Goal: Information Seeking & Learning: Learn about a topic

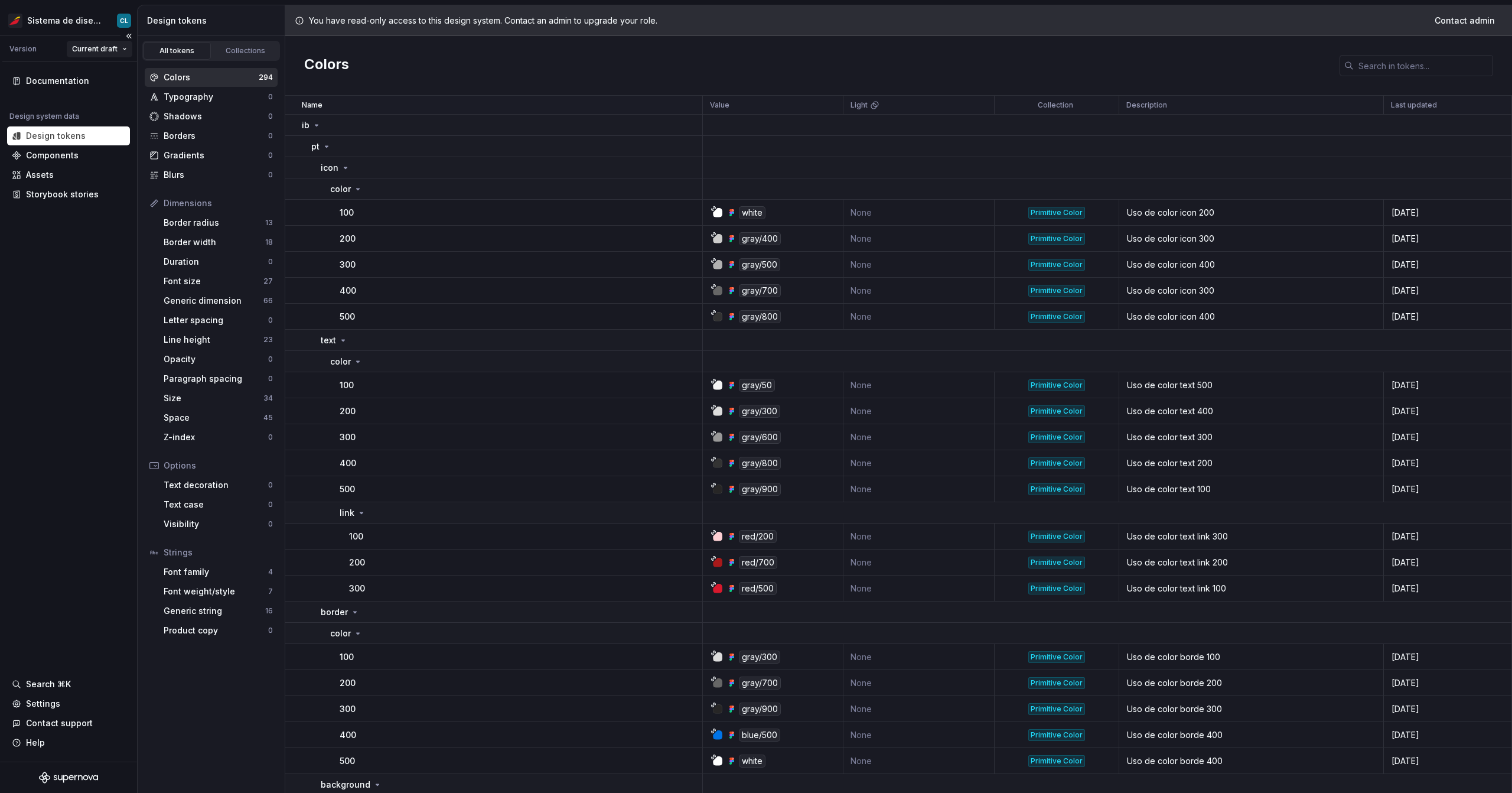
click at [86, 50] on html "Sistema de diseño Iberia CL Version Current draft Documentation Design system d…" at bounding box center [756, 396] width 1512 height 793
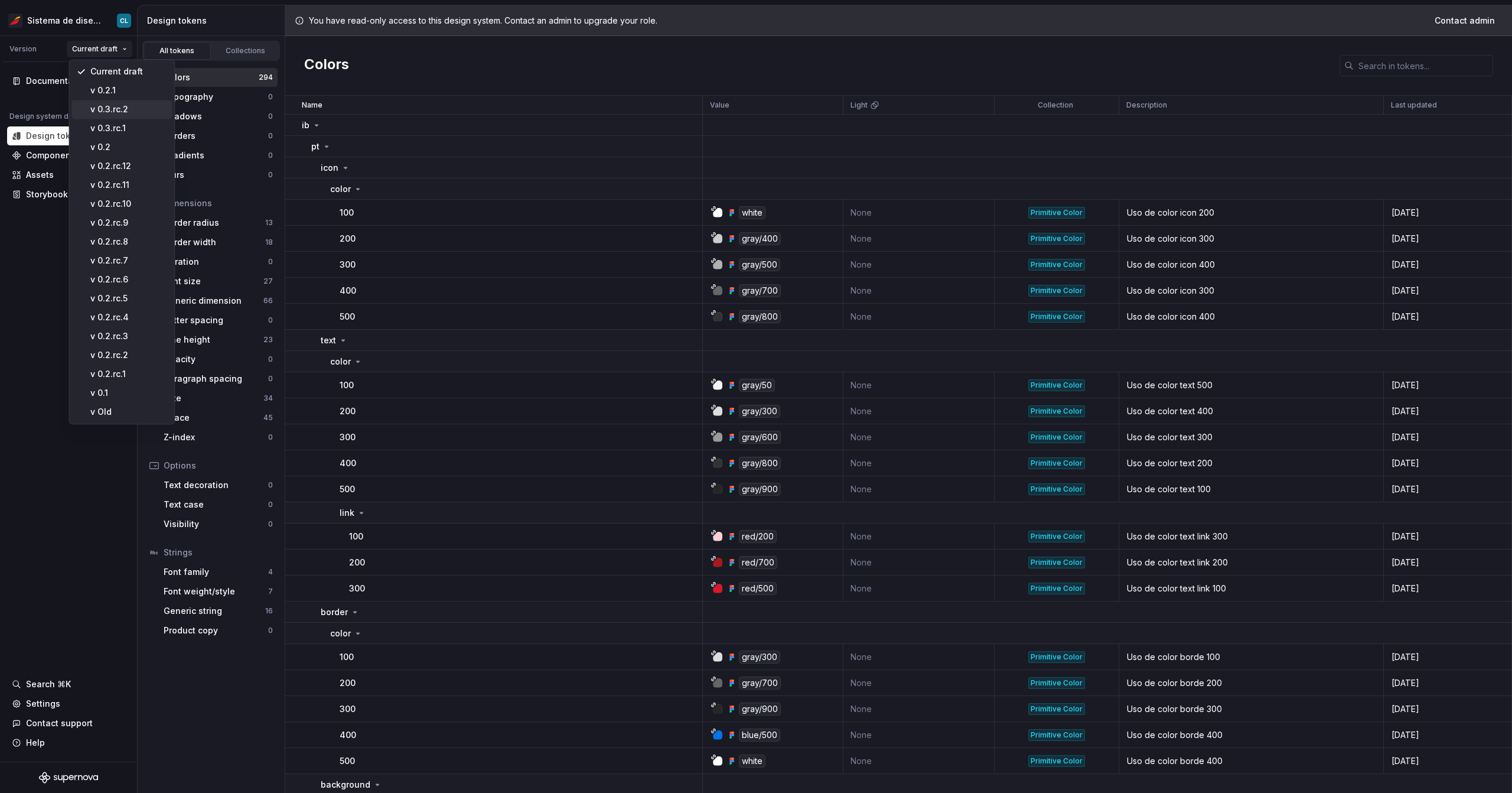
click at [127, 113] on div "v 0.3.rc.2" at bounding box center [128, 110] width 77 height 12
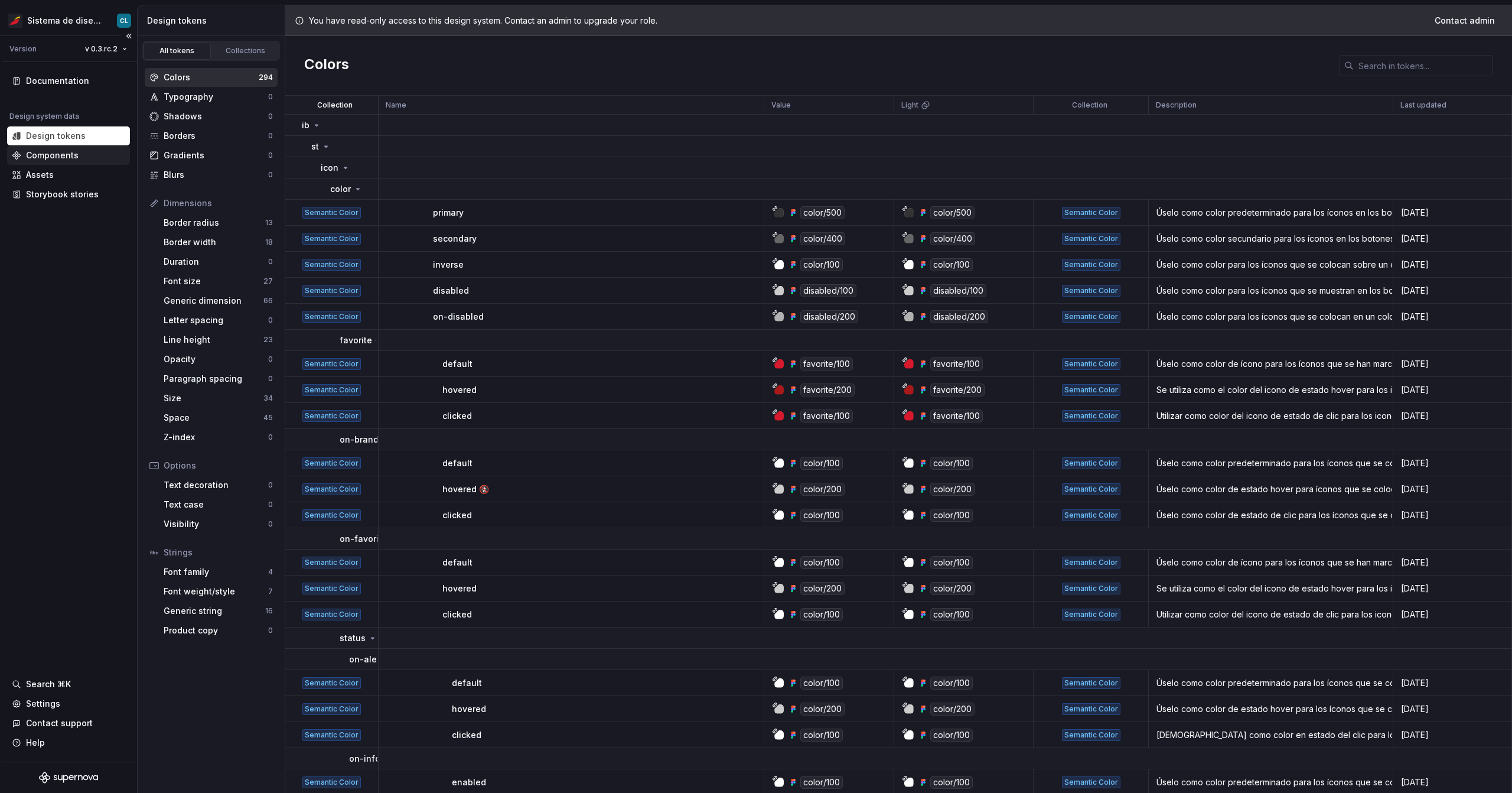
click at [55, 156] on div "Components" at bounding box center [53, 156] width 53 height 12
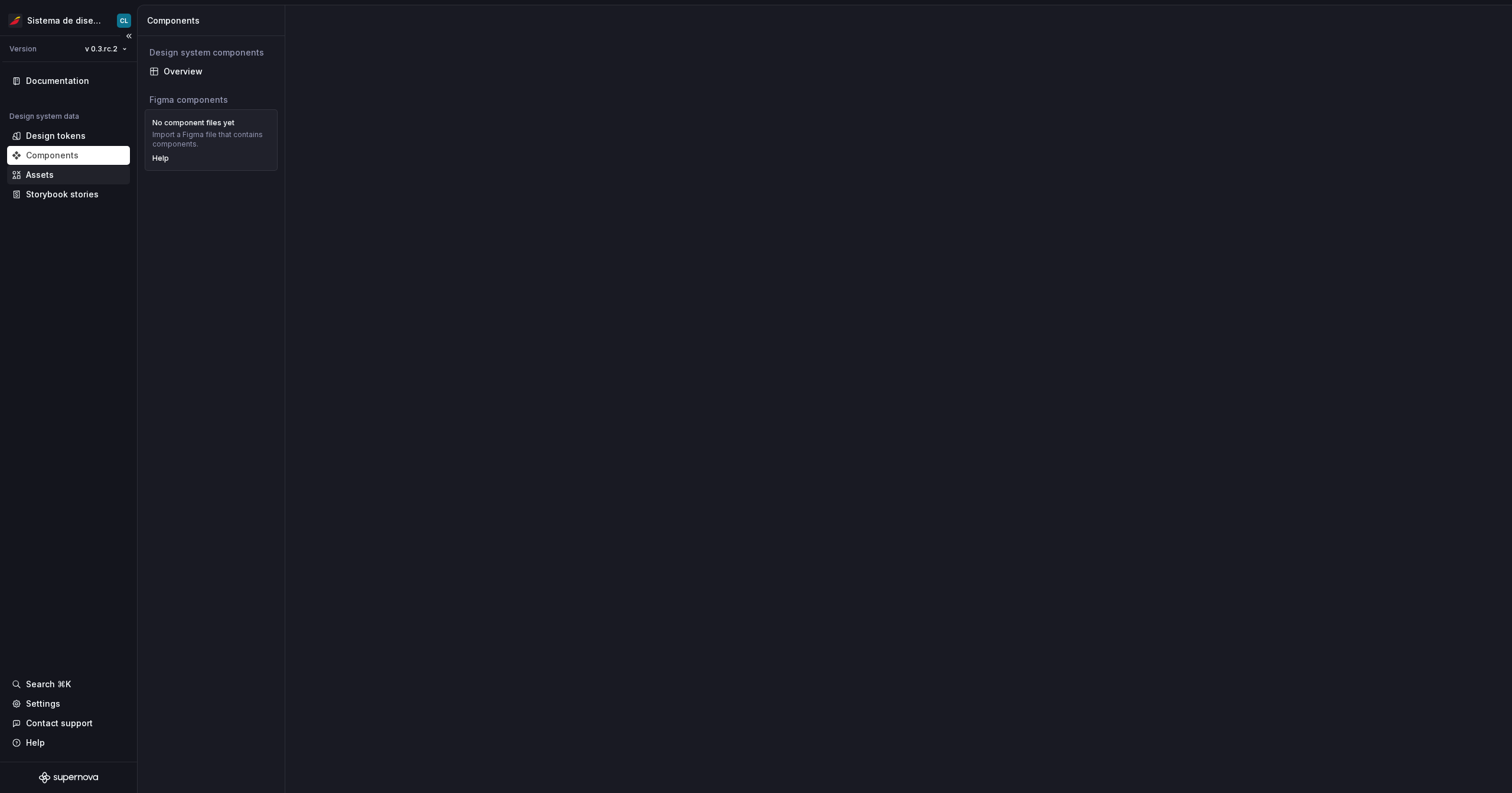
click at [49, 175] on div "Assets" at bounding box center [40, 175] width 28 height 12
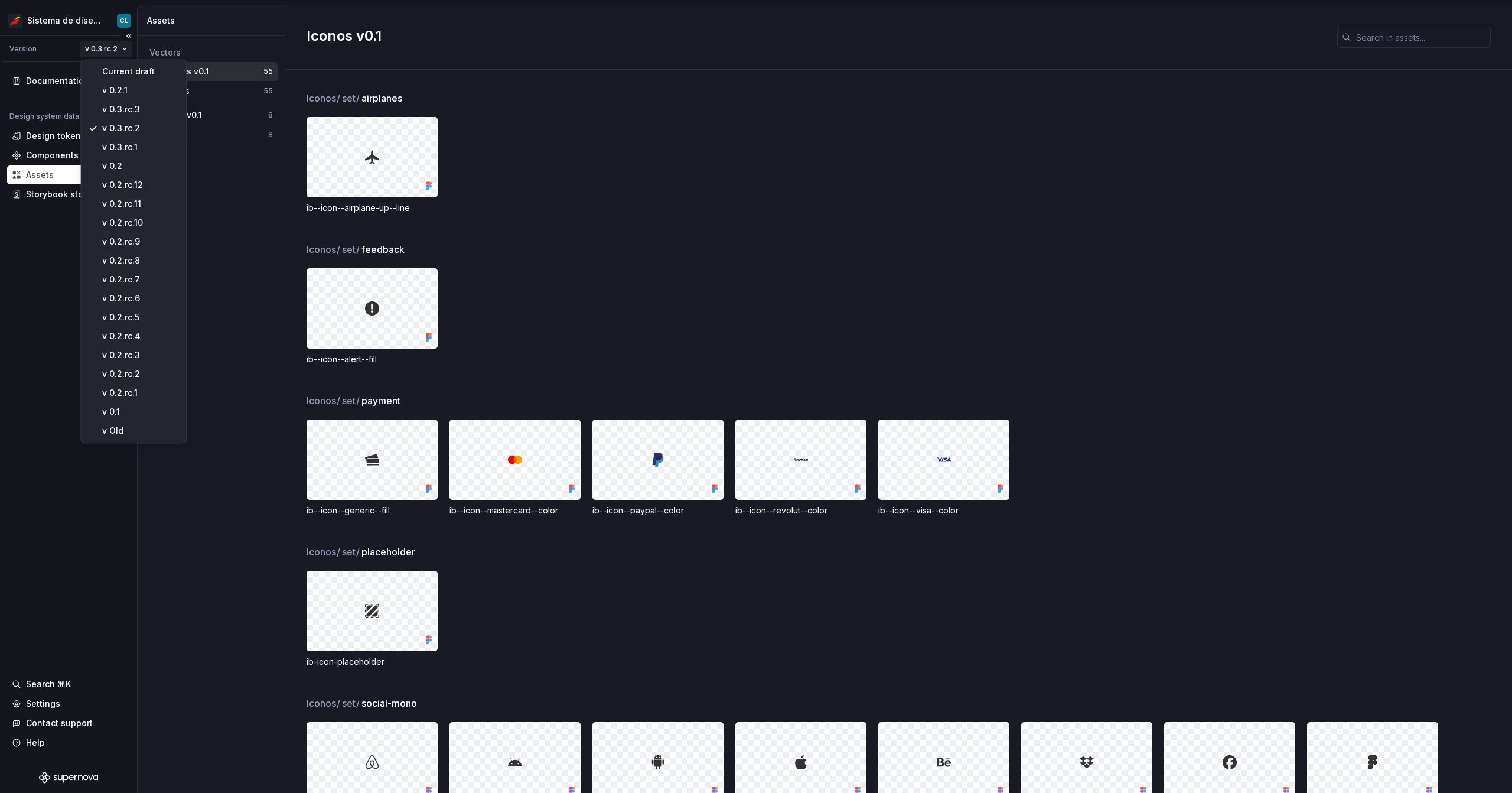
click at [100, 51] on html "Sistema de diseño Iberia CL Version v 0.3.rc.2 Documentation Design system data…" at bounding box center [756, 396] width 1512 height 793
click at [135, 108] on div "v 0.3.rc.3" at bounding box center [140, 110] width 77 height 12
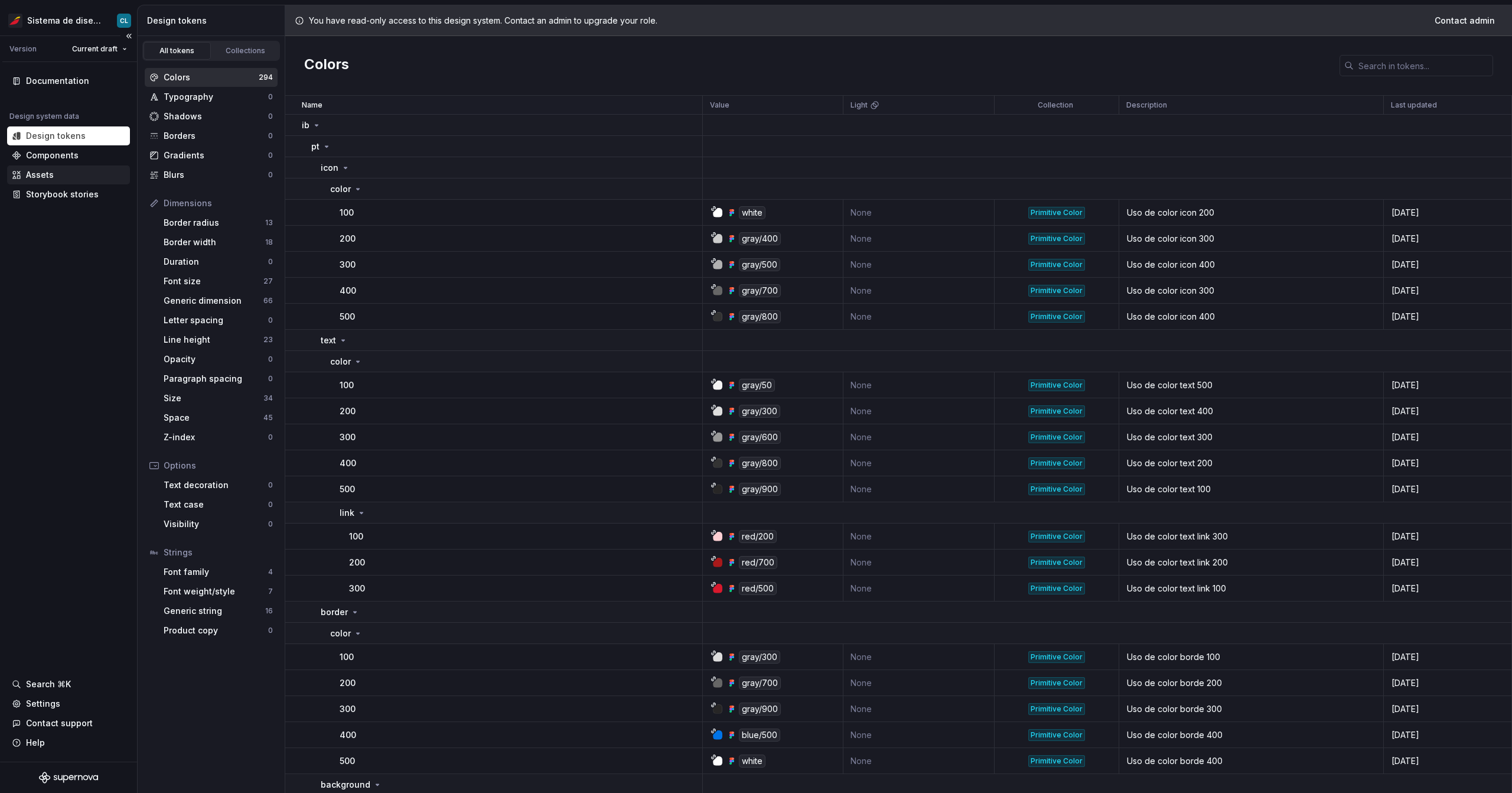
click at [59, 173] on div "Assets" at bounding box center [68, 175] width 114 height 12
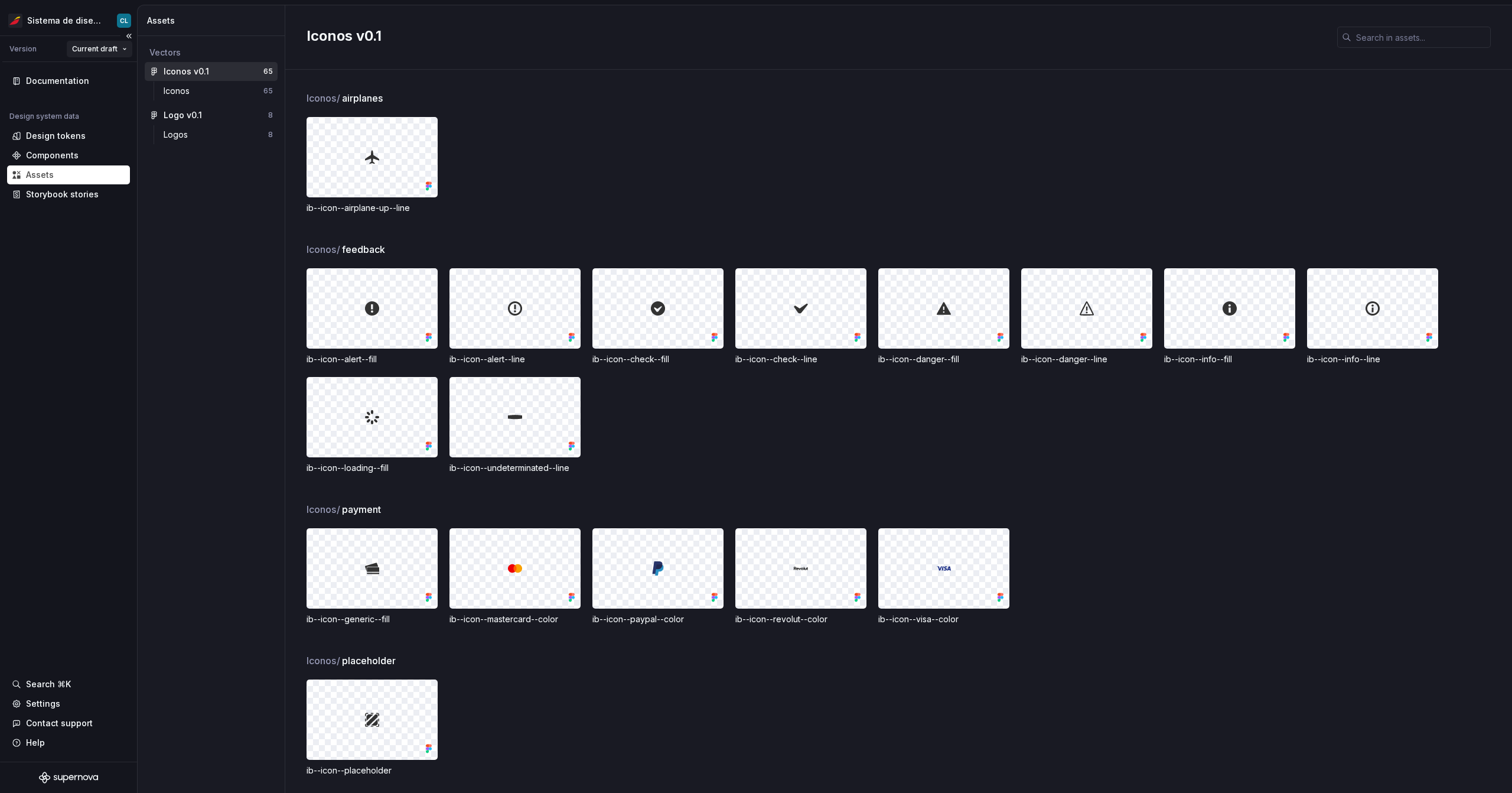
click at [101, 47] on html "Sistema de diseño Iberia CL Version Current draft Documentation Design system d…" at bounding box center [756, 396] width 1512 height 793
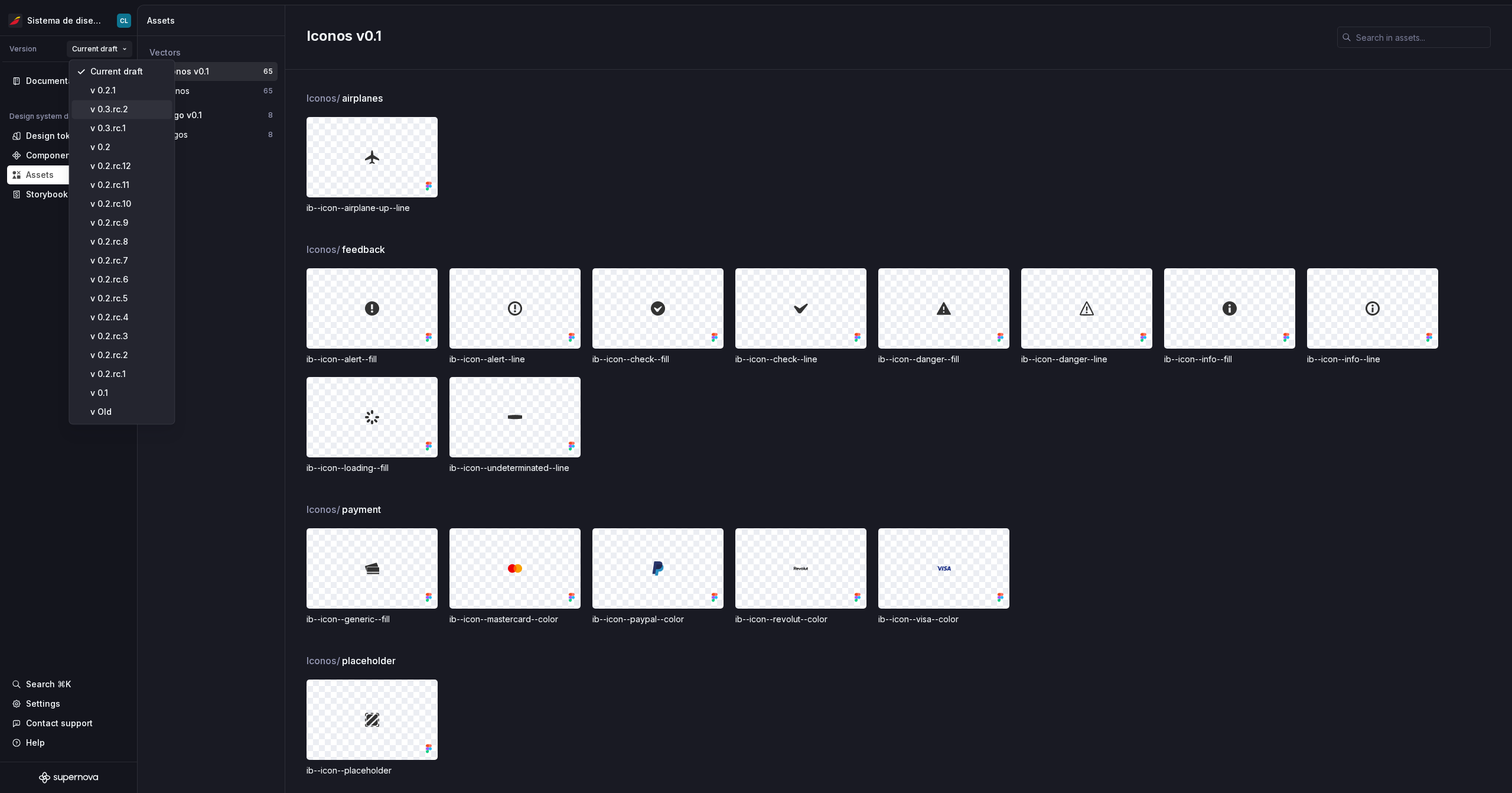
click at [115, 113] on div "v 0.3.rc.2" at bounding box center [128, 110] width 77 height 12
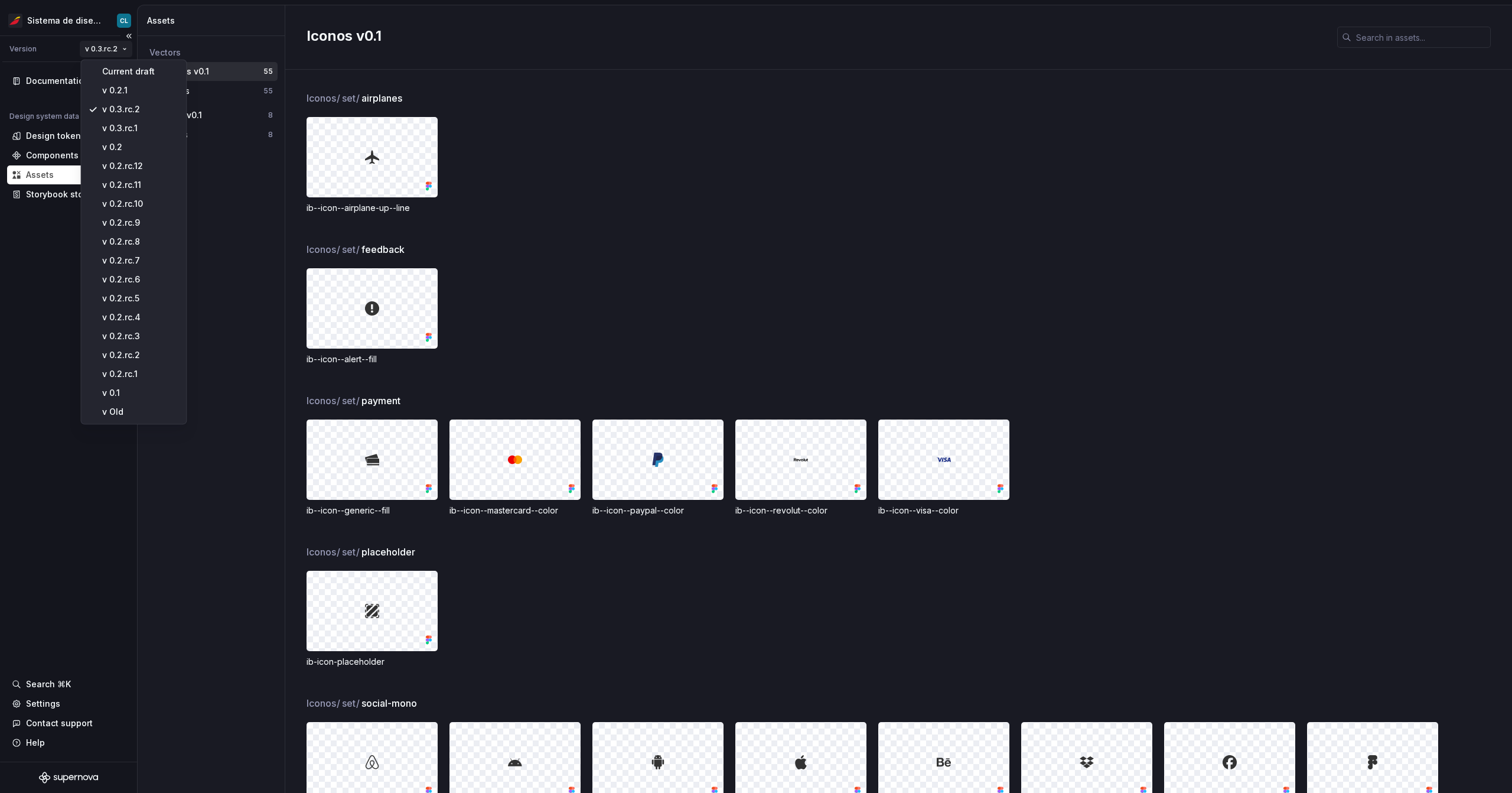
click at [108, 50] on html "Sistema de diseño Iberia CL Version v 0.3.rc.2 Documentation Design system data…" at bounding box center [756, 396] width 1512 height 793
click at [220, 90] on html "Sistema de diseño Iberia CL Version v 0.3.rc.2 Documentation Design system data…" at bounding box center [756, 396] width 1512 height 793
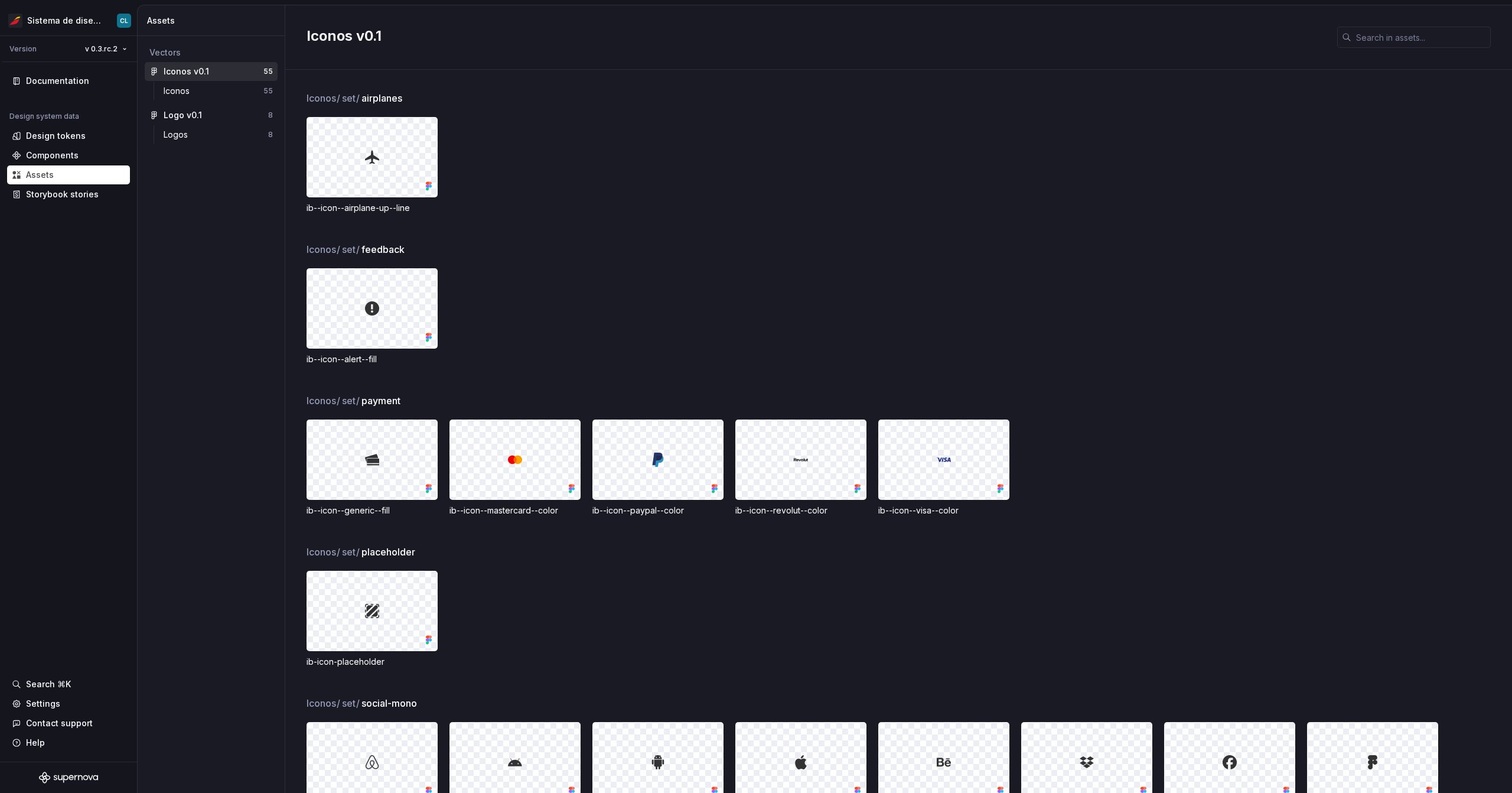
click at [220, 90] on div "Iconos" at bounding box center [213, 91] width 100 height 12
click at [109, 45] on html "Sistema de diseño Iberia CL Version v 0.3.rc.2 Documentation Design system data…" at bounding box center [756, 396] width 1512 height 793
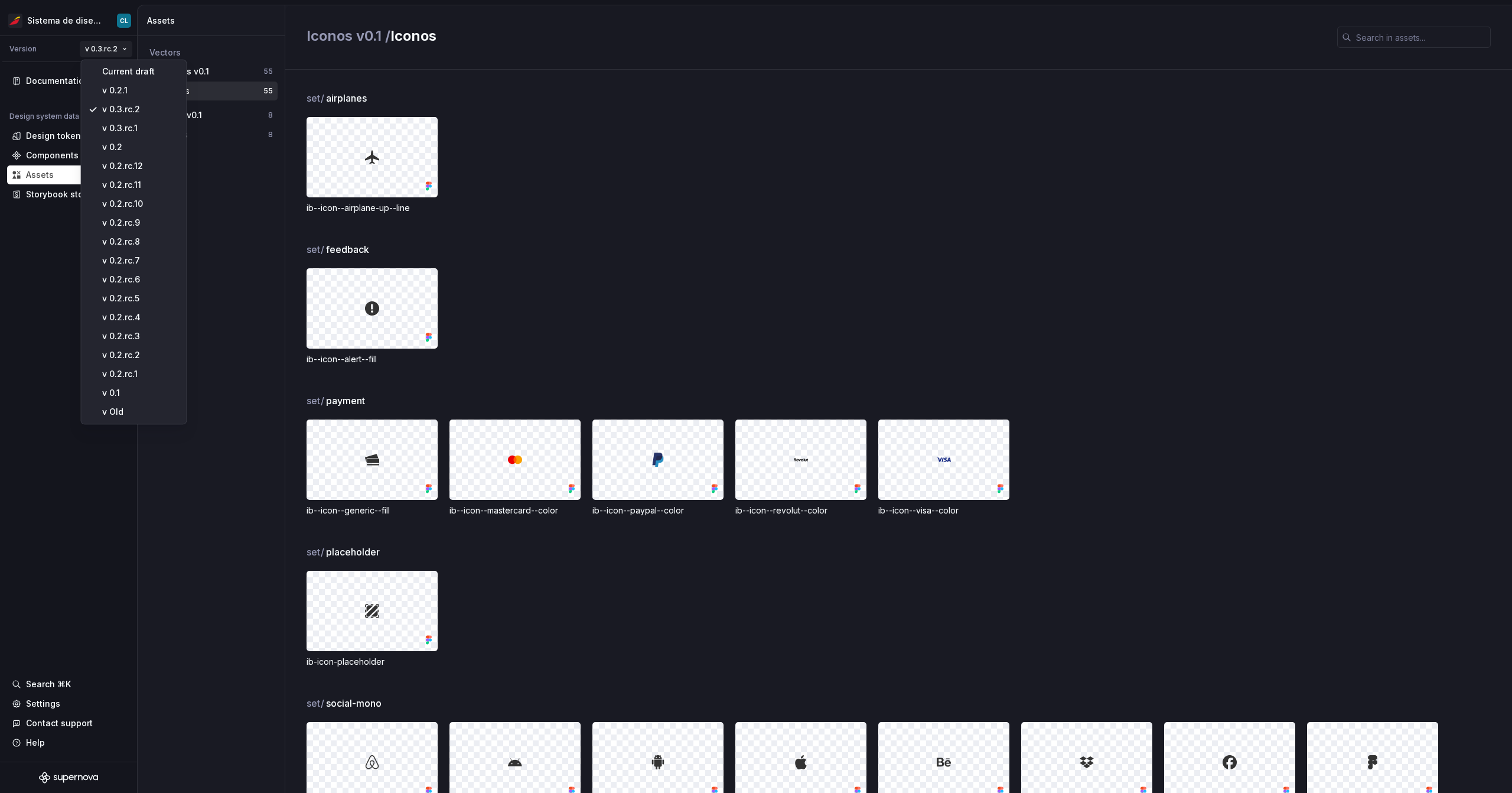
drag, startPoint x: 137, startPoint y: 68, endPoint x: 151, endPoint y: 128, distance: 61.6
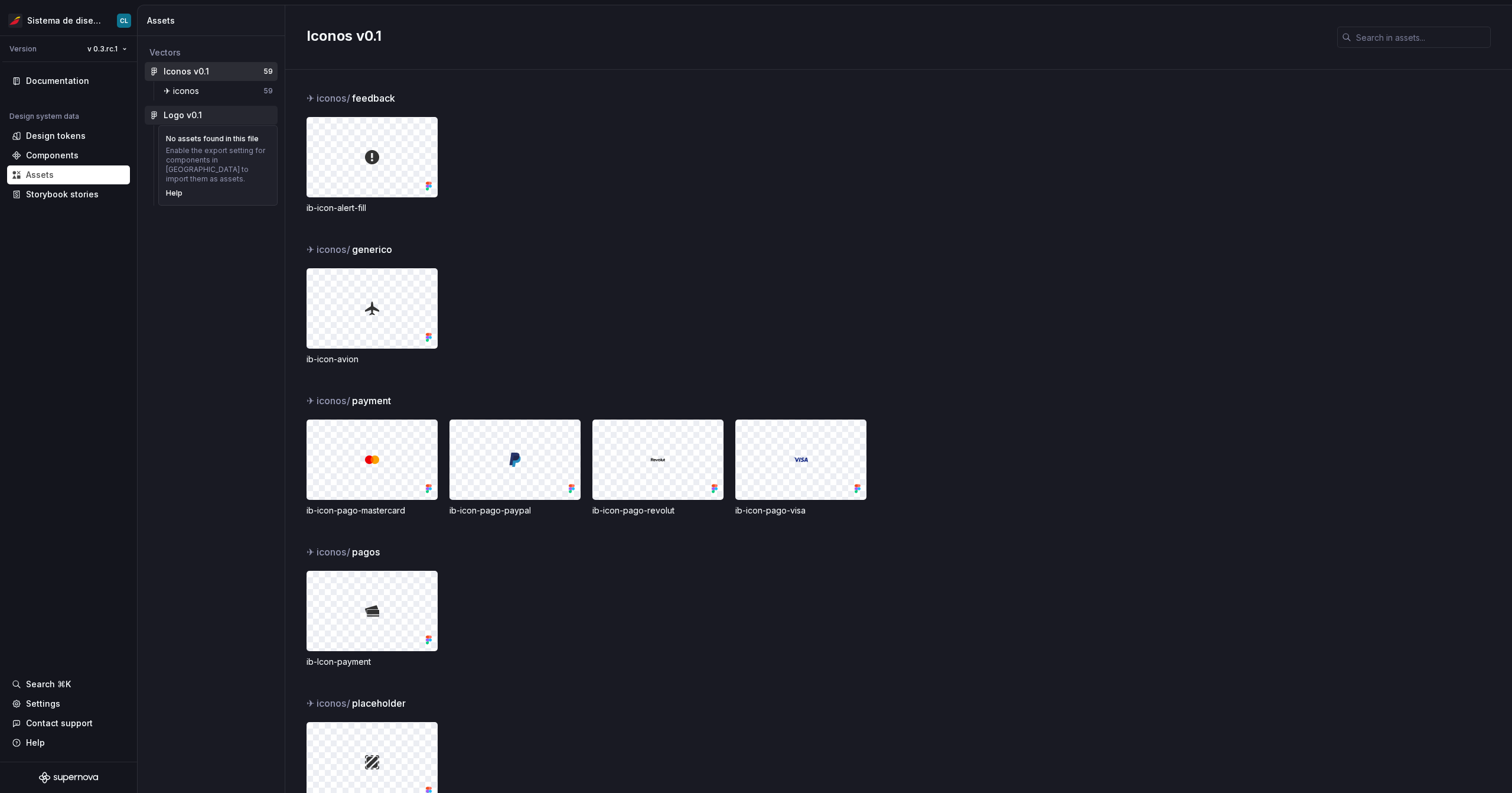
click at [196, 120] on div "Logo v0.1" at bounding box center [183, 115] width 39 height 12
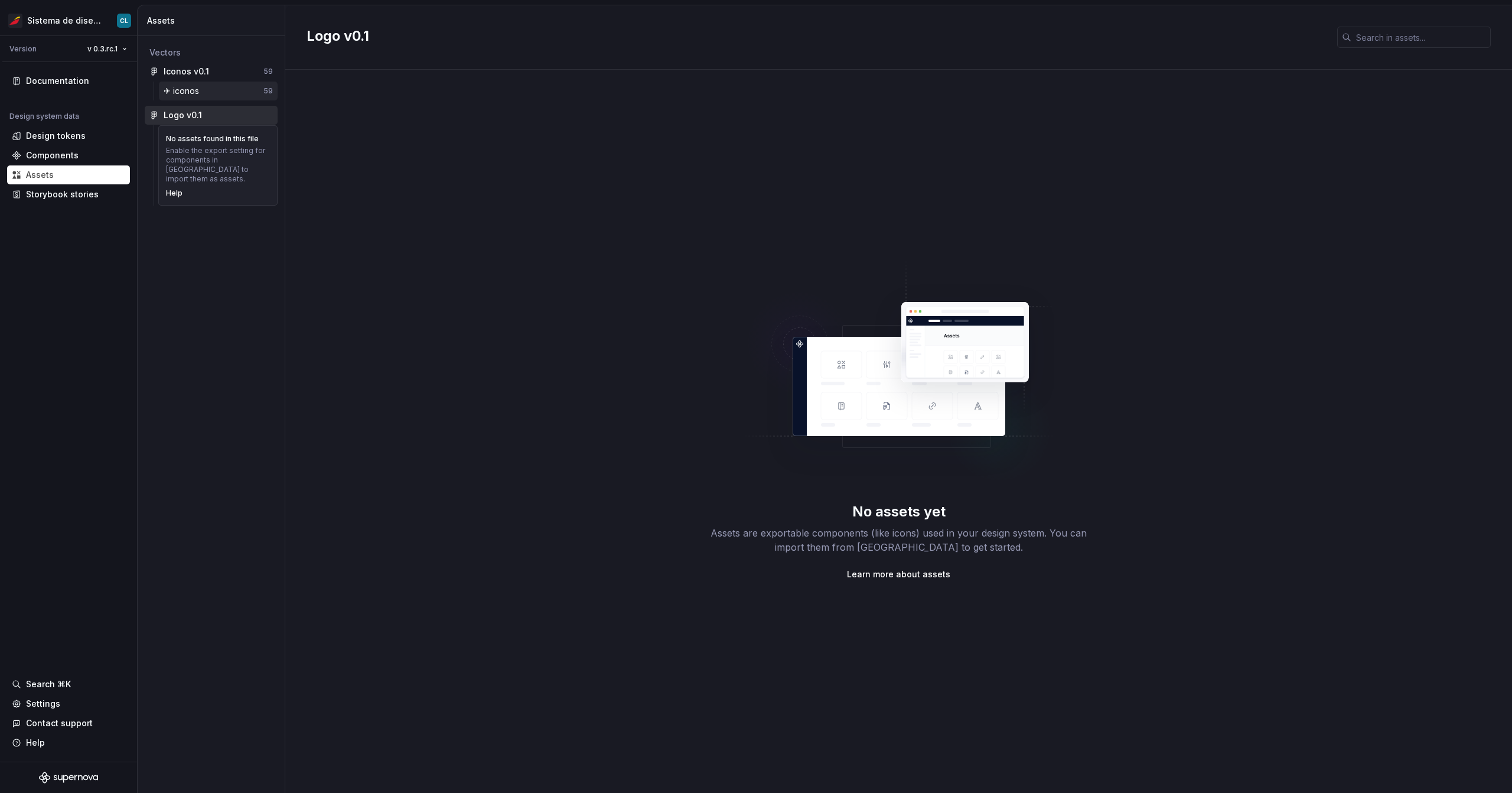
click at [193, 94] on div "✈︎ iconos" at bounding box center [184, 91] width 40 height 12
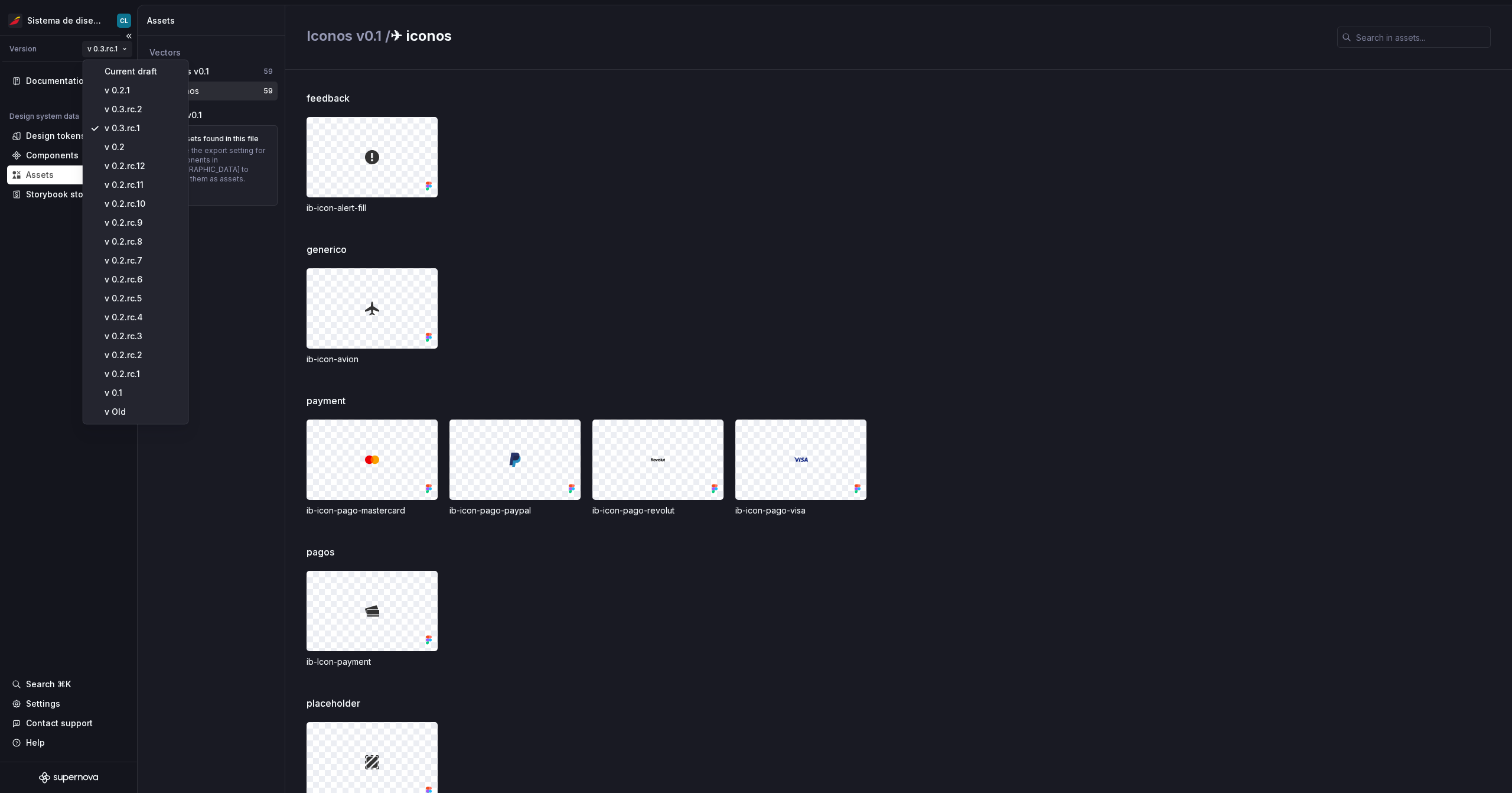
click at [100, 47] on html "Sistema de diseño Iberia CL Version v 0.3.rc.1 Documentation Design system data…" at bounding box center [756, 396] width 1512 height 793
click at [150, 114] on div "v 0.3.rc.2" at bounding box center [142, 110] width 77 height 12
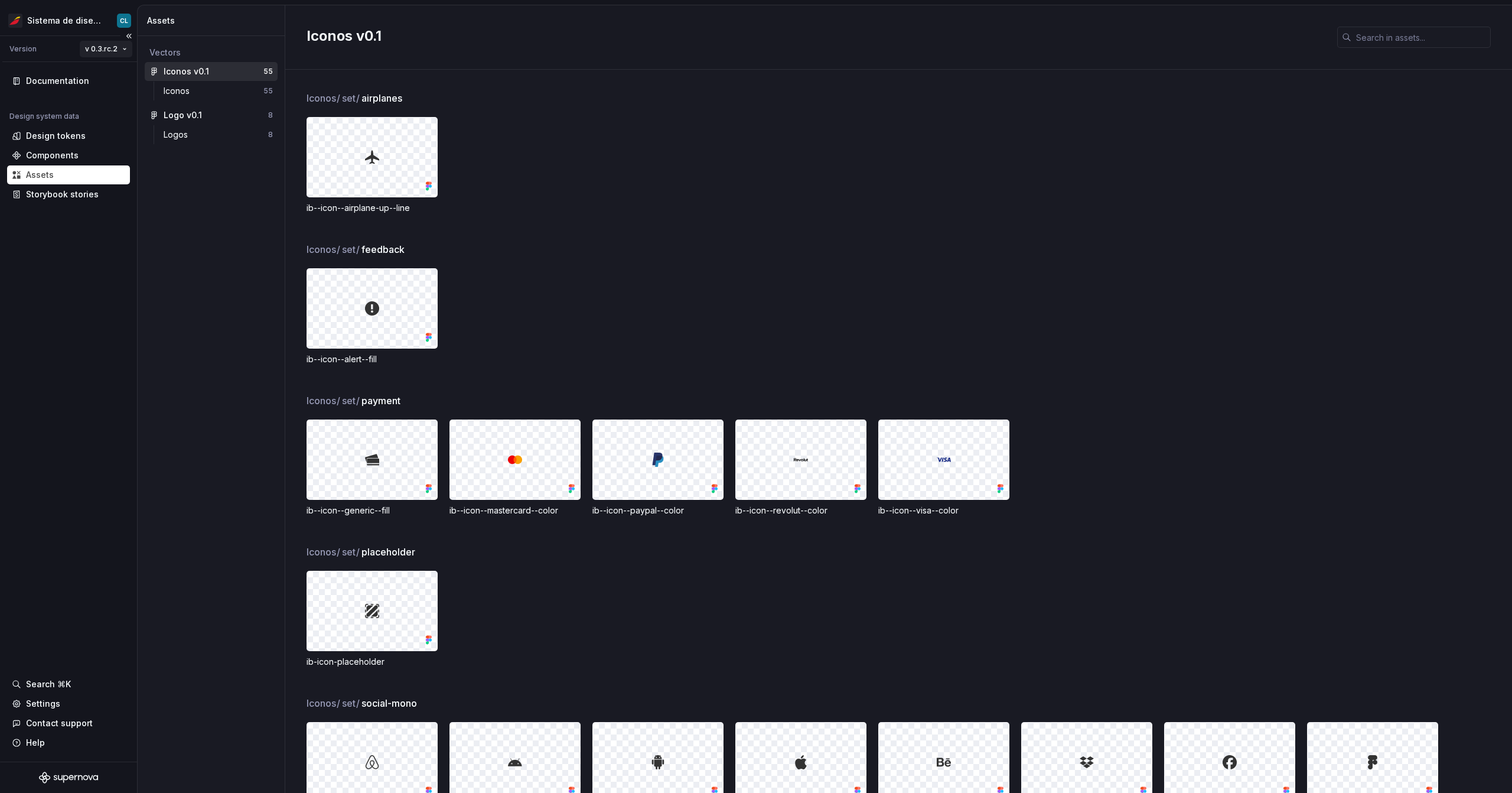
click at [99, 45] on html "Sistema de diseño Iberia CL Version v 0.3.rc.2 Documentation Design system data…" at bounding box center [756, 396] width 1512 height 793
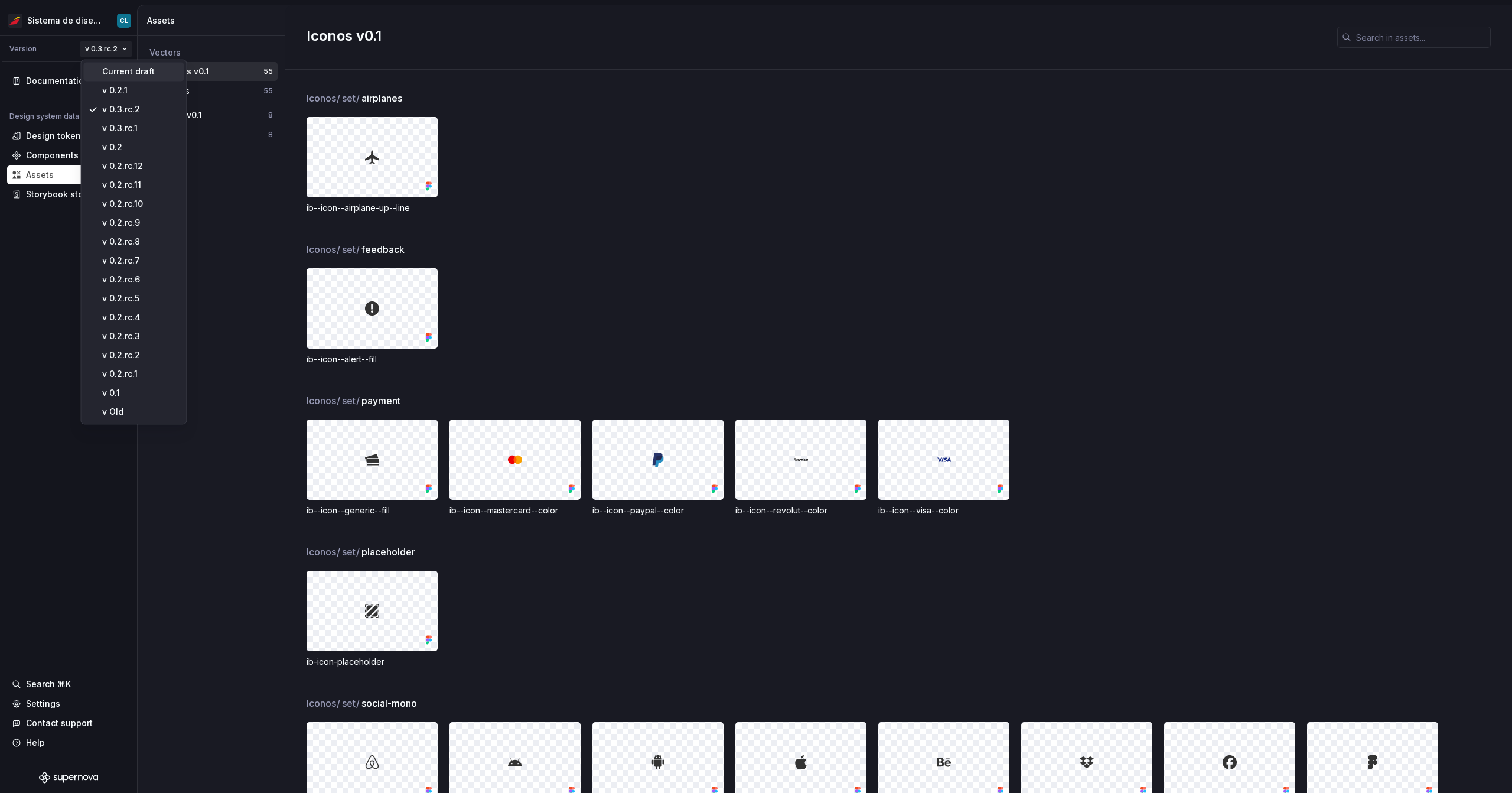
click at [156, 68] on div "Current draft" at bounding box center [140, 72] width 77 height 12
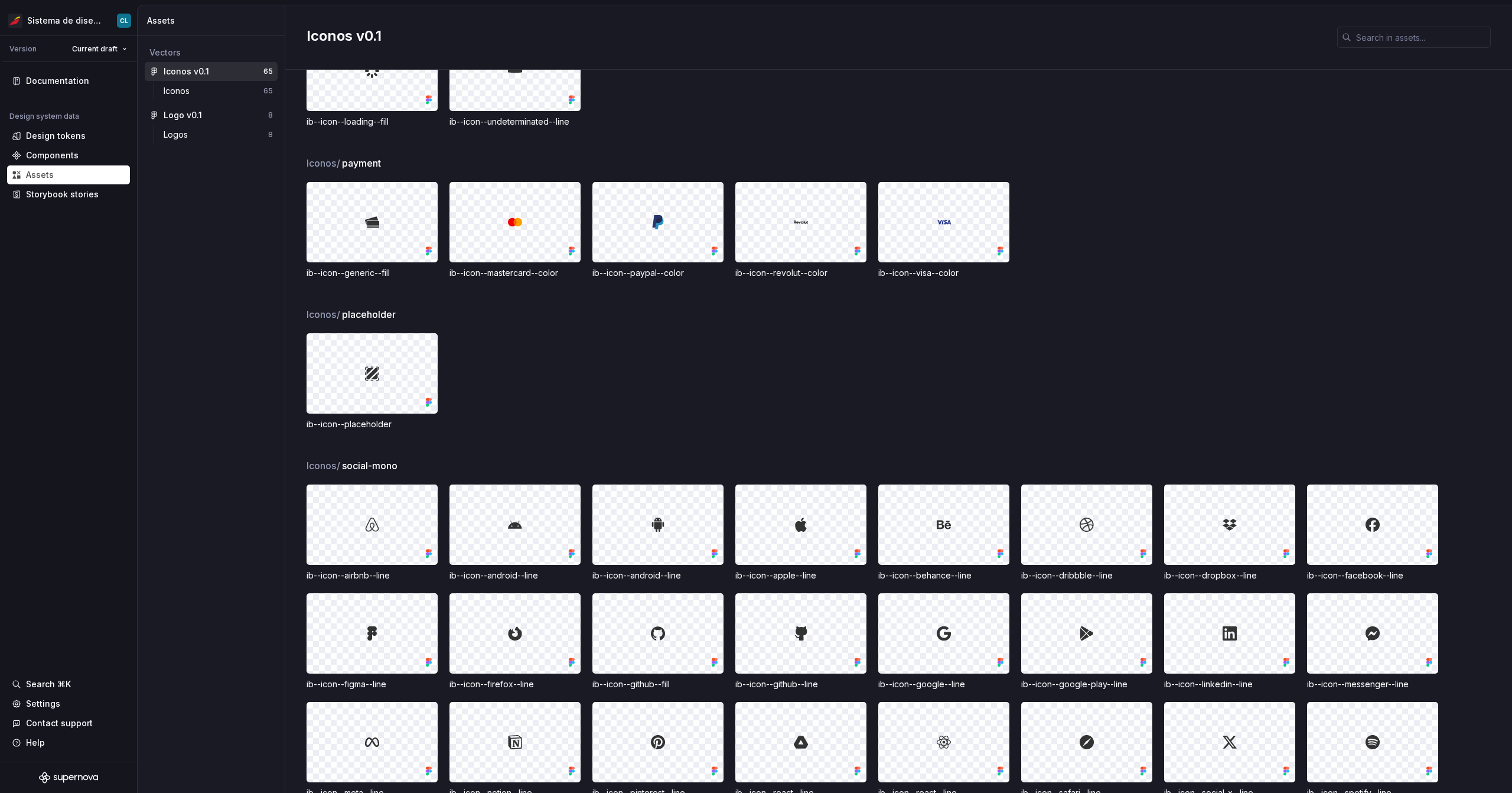
scroll to position [33, 0]
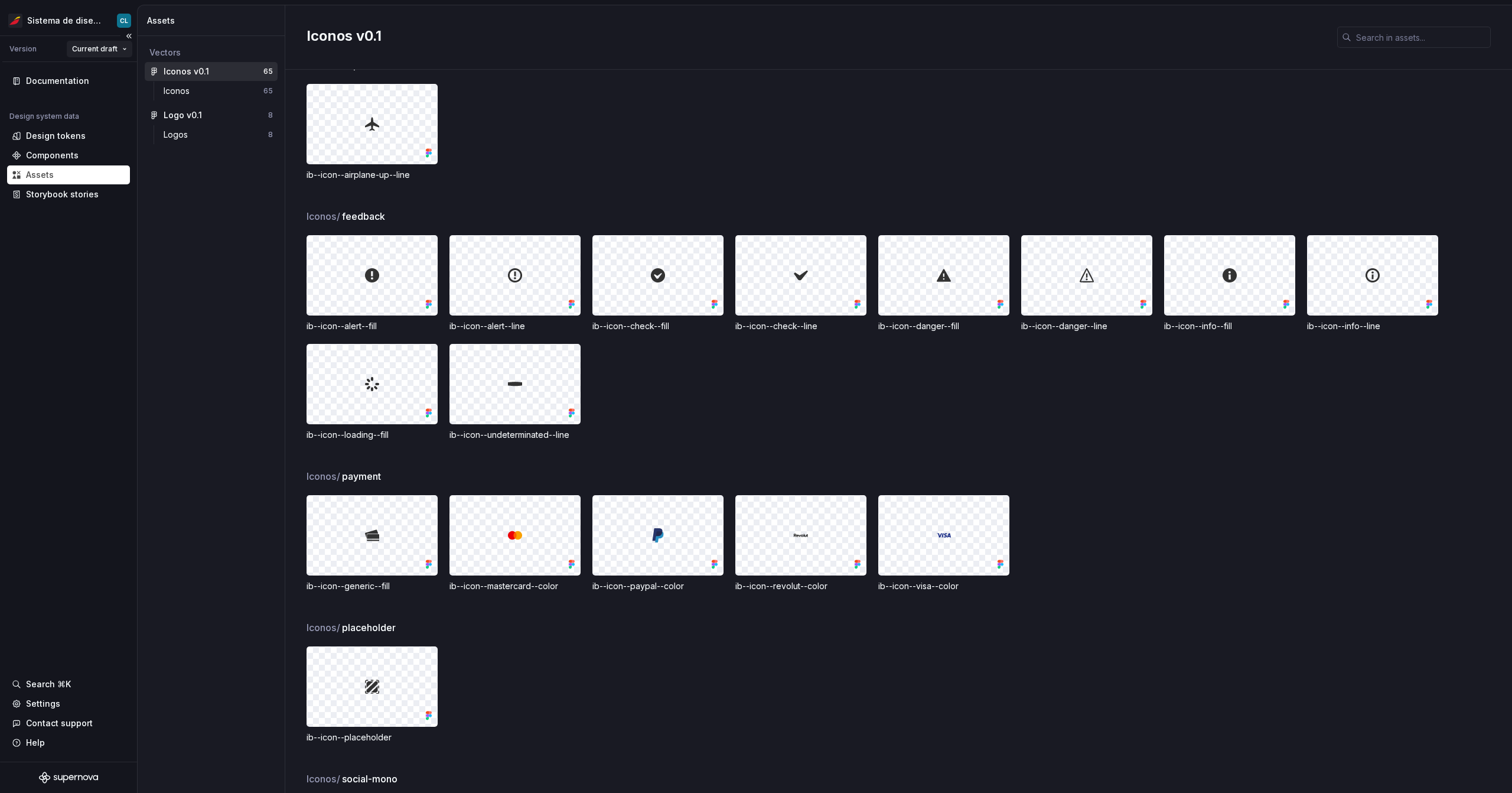
click at [108, 49] on html "Sistema de diseño Iberia CL Version Current draft Documentation Design system d…" at bounding box center [756, 396] width 1512 height 793
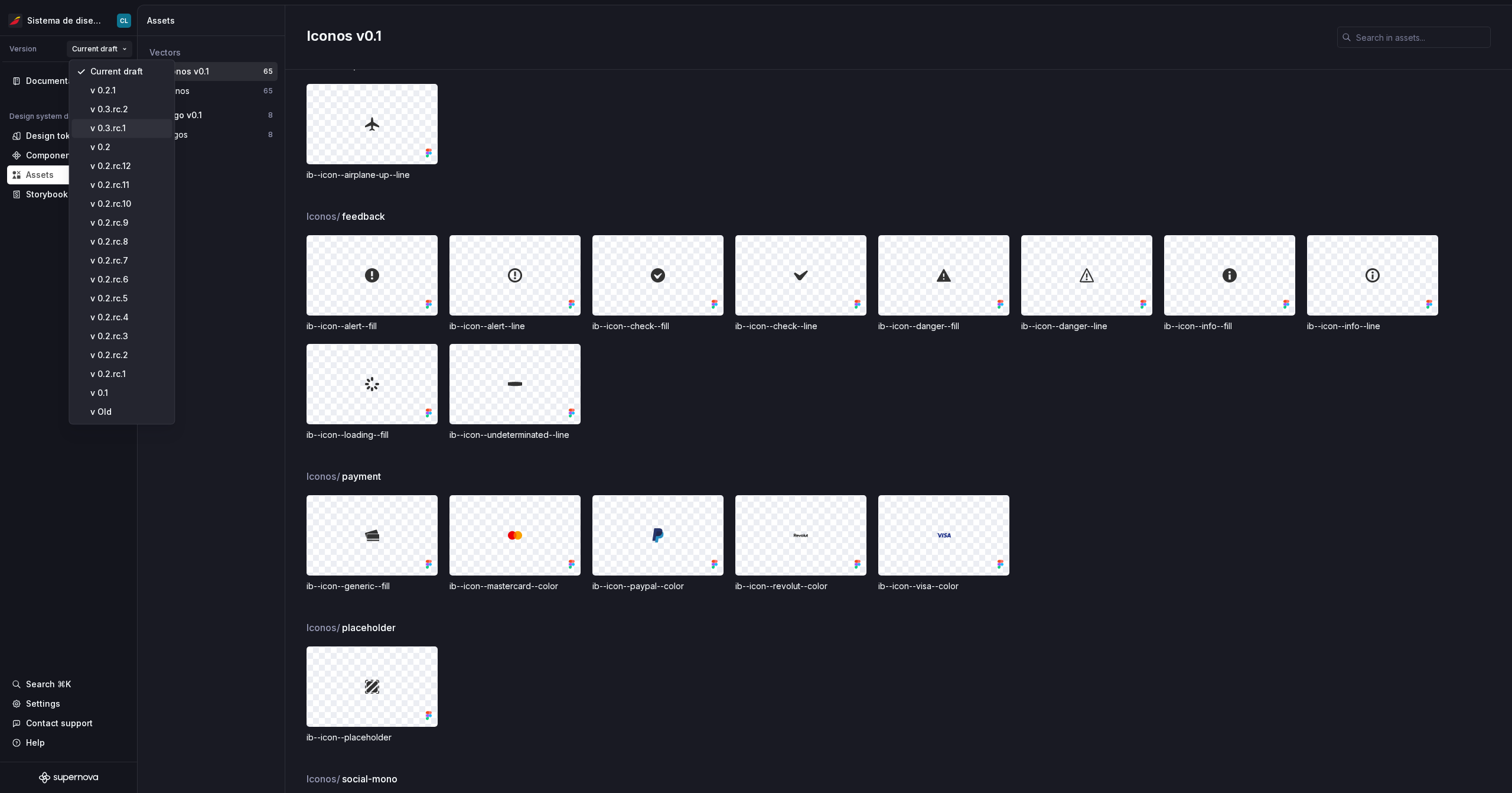
click at [136, 124] on div "v 0.3.rc.1" at bounding box center [128, 128] width 77 height 12
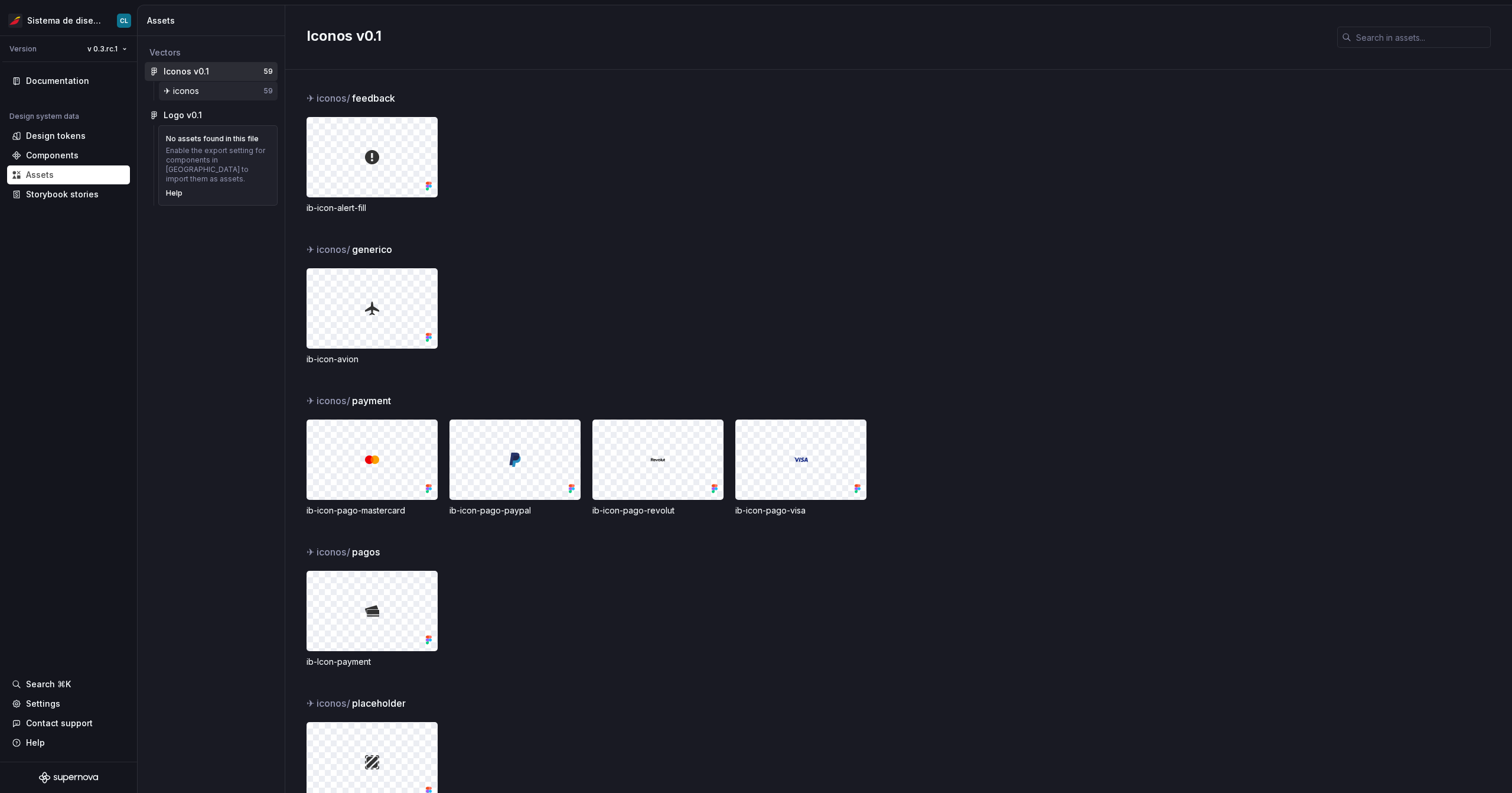
click at [192, 83] on div "✈︎ iconos 59" at bounding box center [218, 91] width 119 height 19
drag, startPoint x: 524, startPoint y: 198, endPoint x: 332, endPoint y: 98, distance: 216.5
click at [332, 98] on div "feedback ib-icon-alert-fill" at bounding box center [909, 167] width 1206 height 152
click at [328, 98] on span "feedback" at bounding box center [328, 98] width 43 height 14
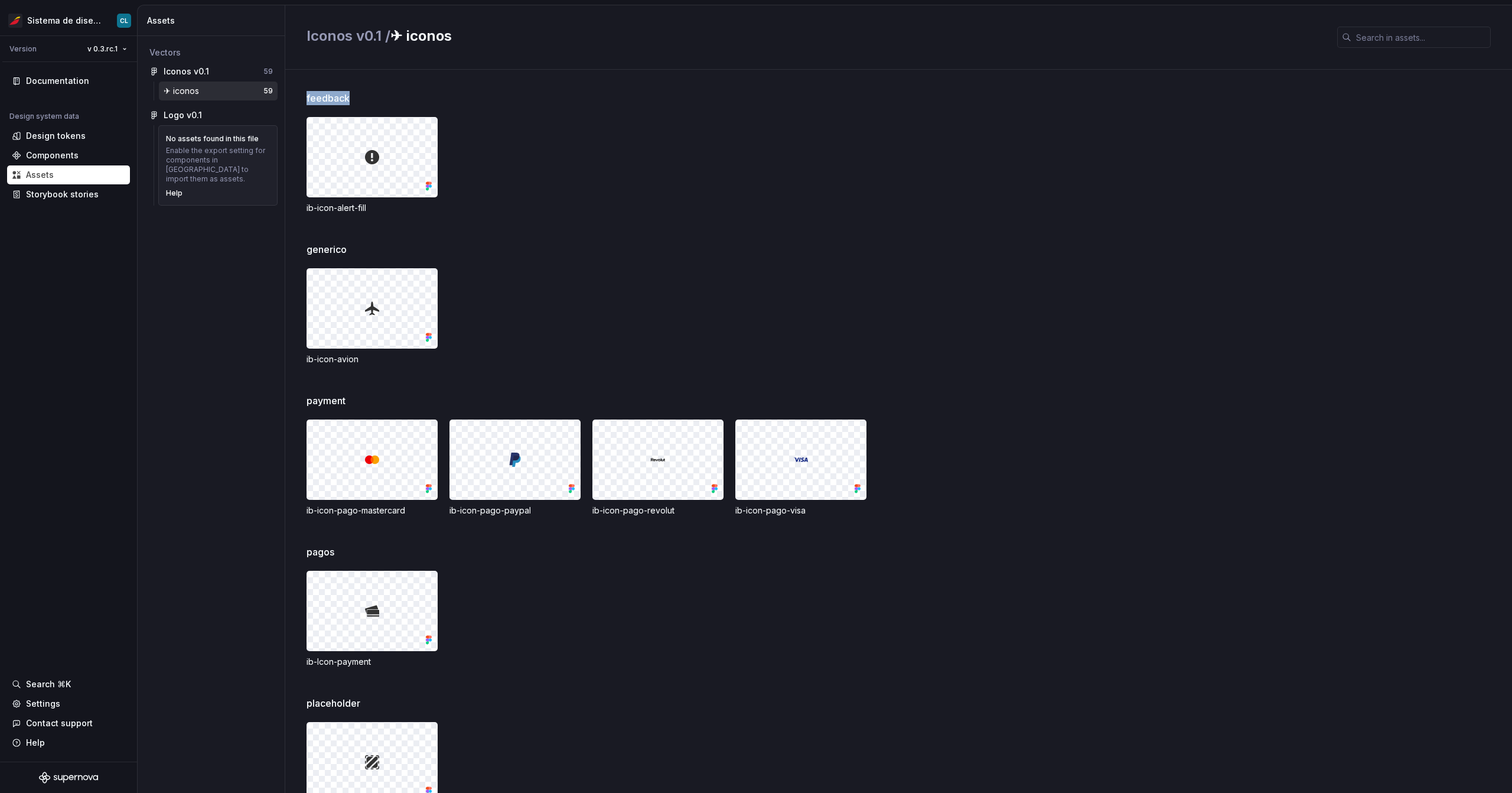
copy span "feedback"
click at [109, 45] on html "Sistema de diseño Iberia CL Version v 0.3.rc.1 Documentation Design system data…" at bounding box center [756, 396] width 1512 height 793
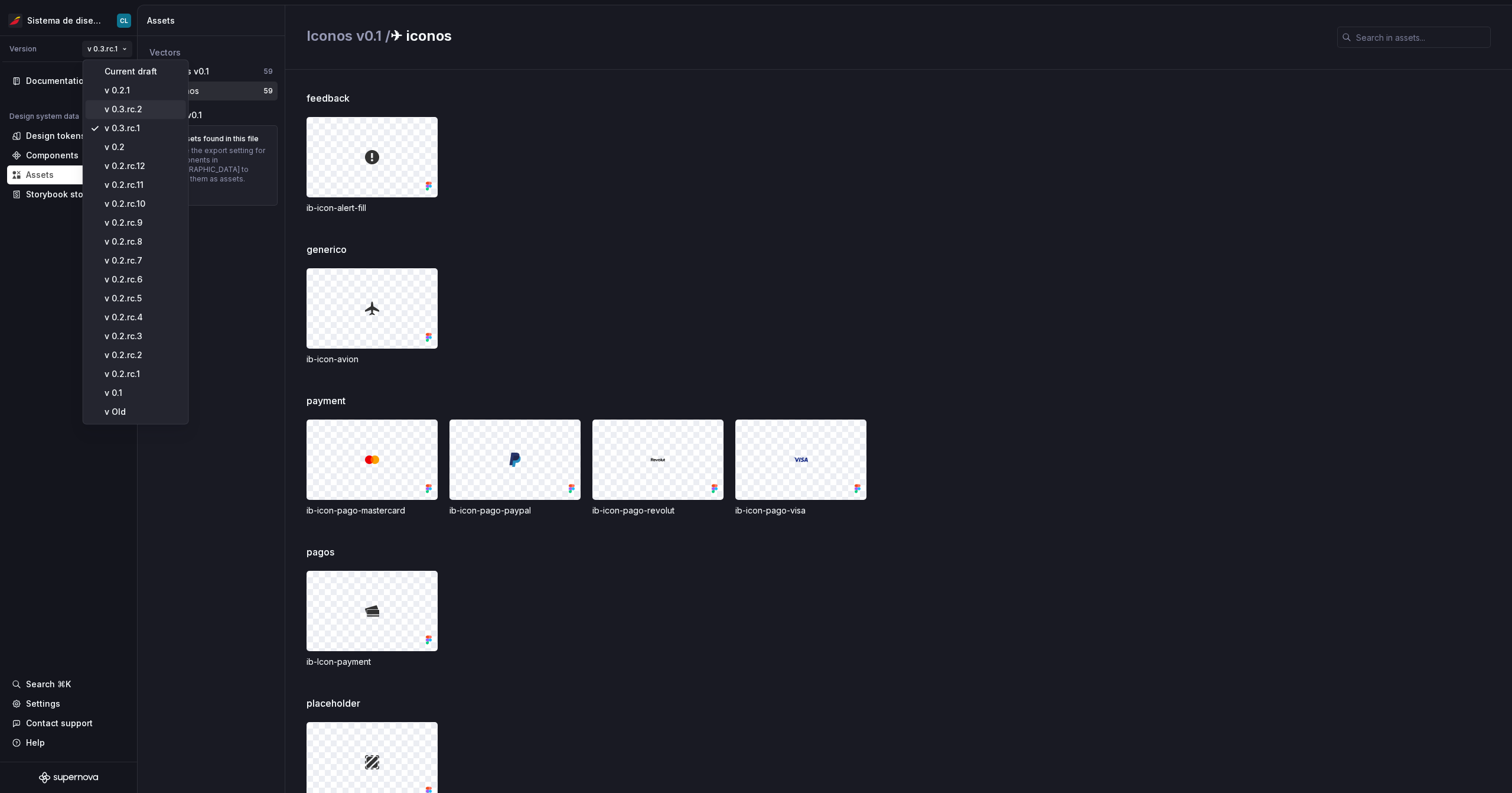
click at [147, 105] on div "v 0.3.rc.2" at bounding box center [142, 110] width 77 height 12
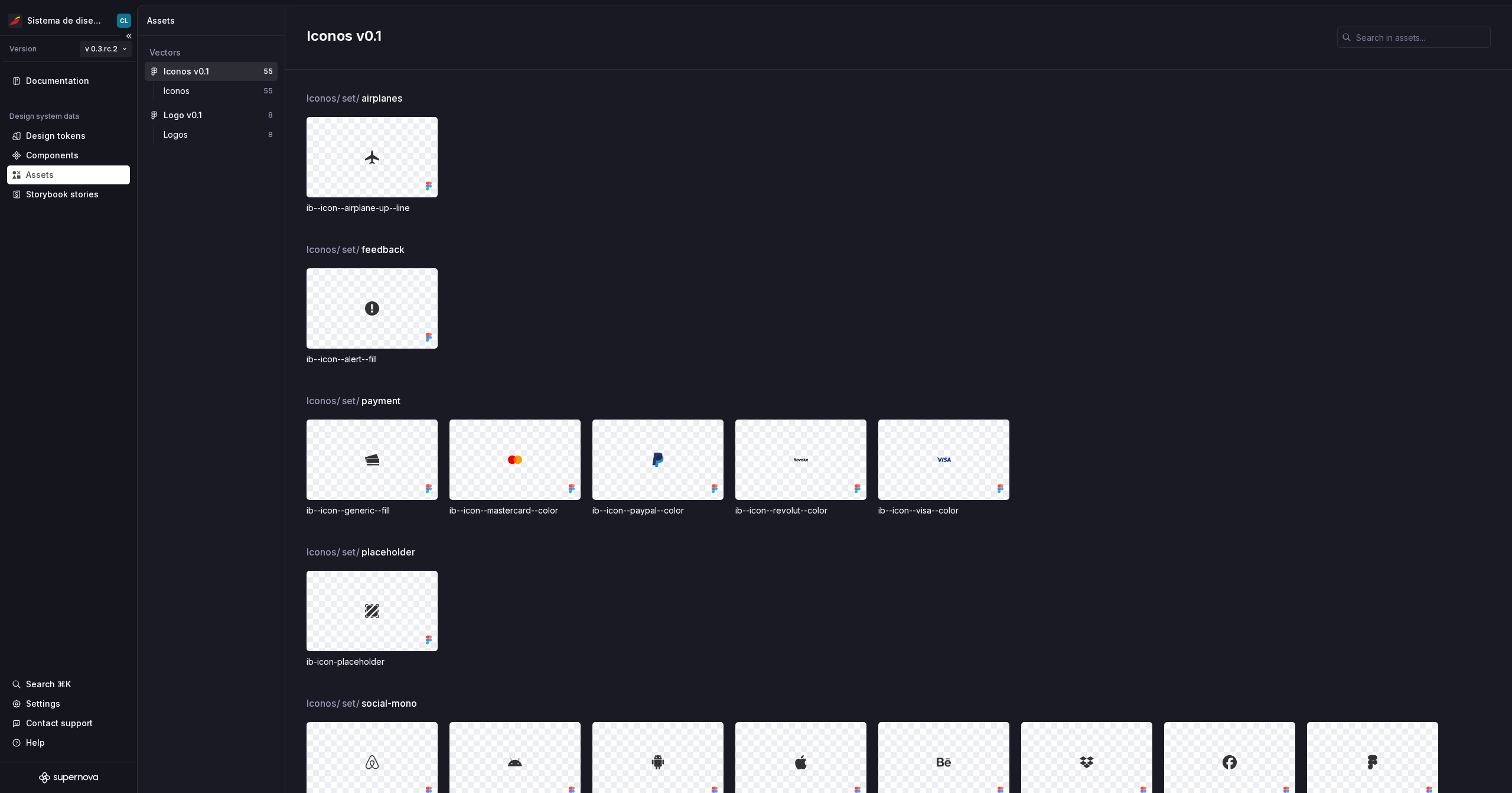
click at [105, 47] on html "Sistema de diseño Iberia CL Version v 0.3.rc.2 Documentation Design system data…" at bounding box center [756, 396] width 1512 height 793
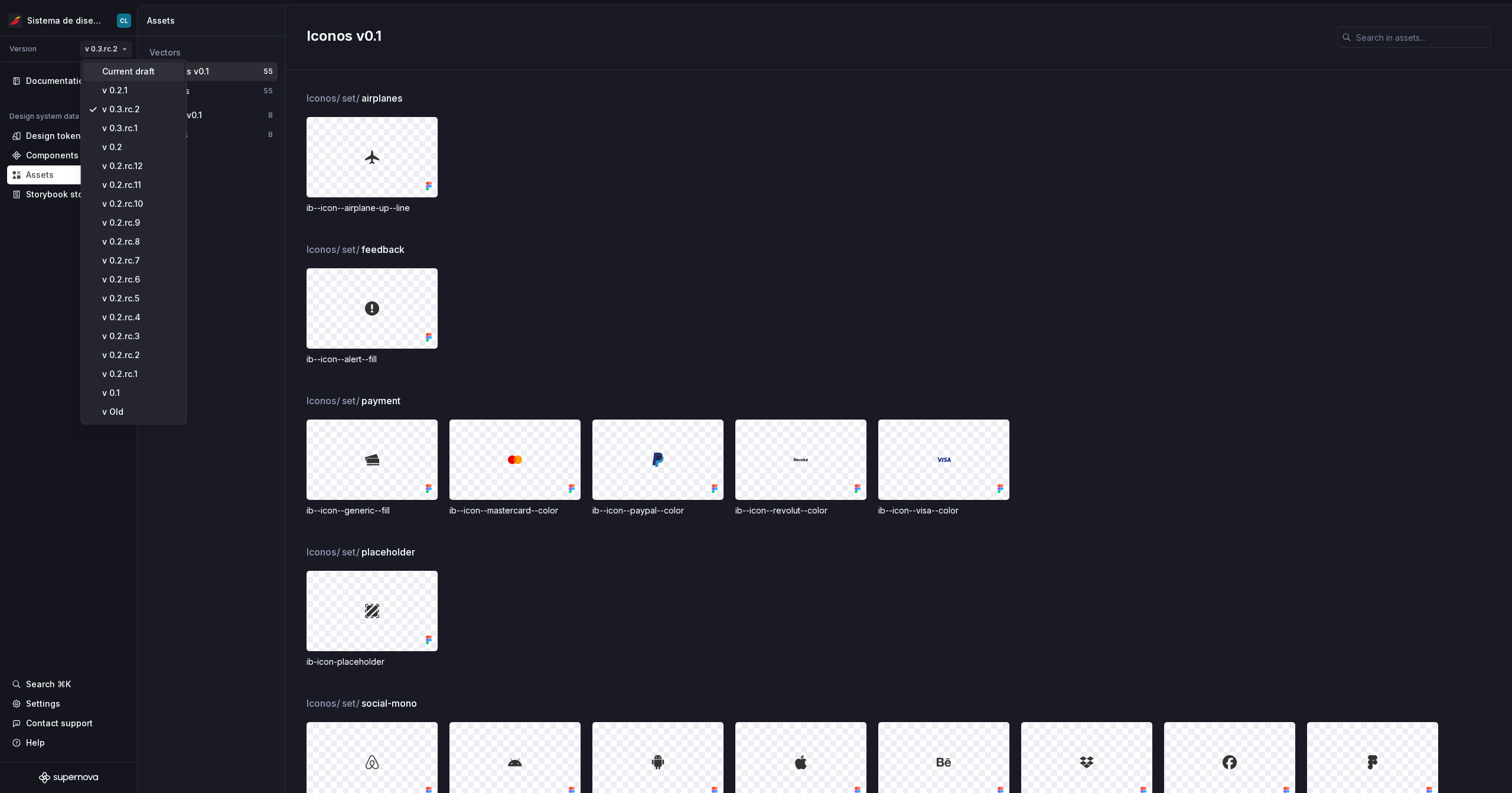
click at [117, 71] on div "Current draft" at bounding box center [140, 72] width 77 height 12
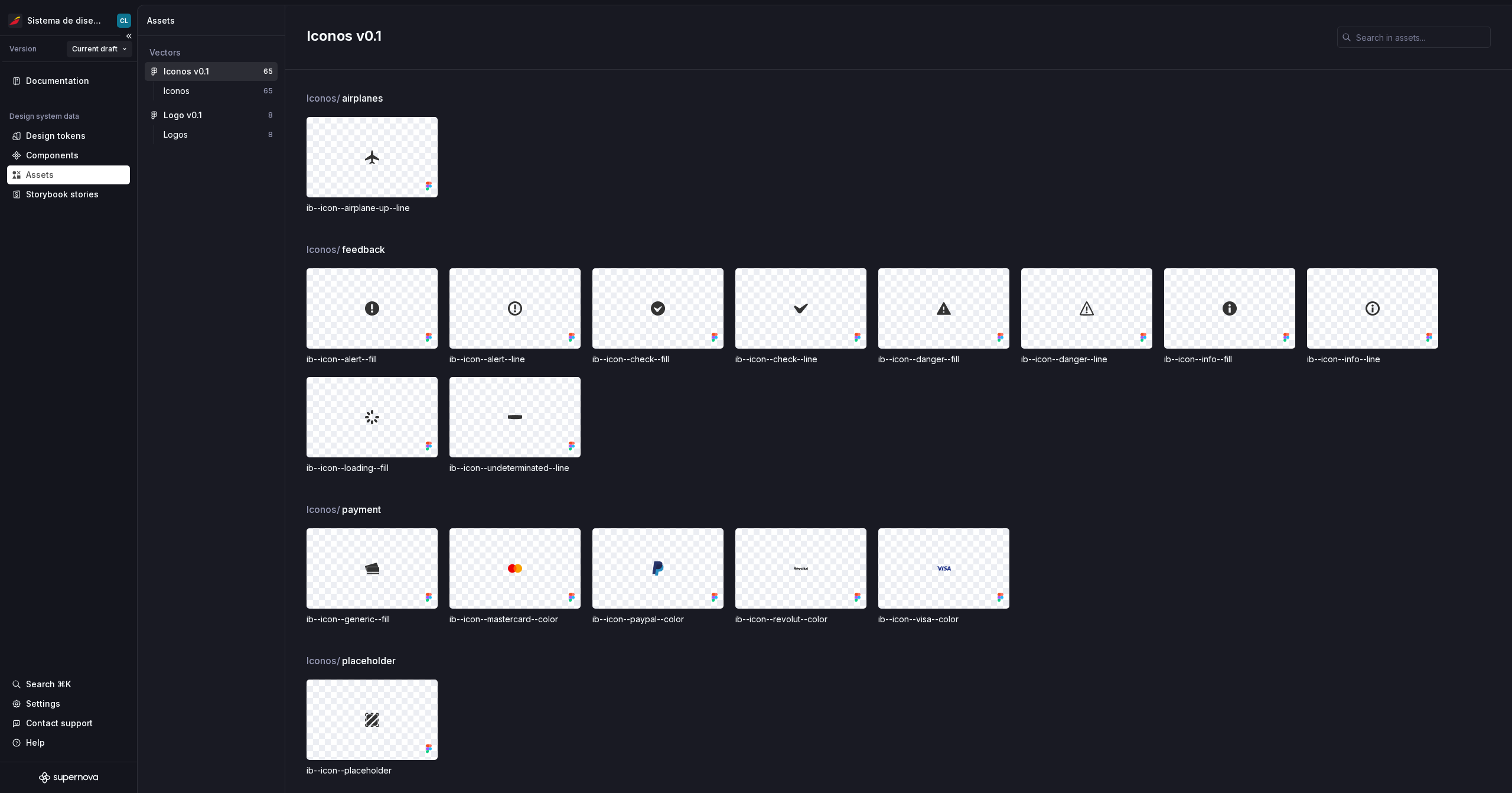
click at [100, 43] on html "Sistema de diseño Iberia CL Version Current draft Documentation Design system d…" at bounding box center [756, 396] width 1512 height 793
click at [100, 43] on html "Sistema de diseño Iberia CL Version Current draft Documentation Design system d…" at bounding box center [756, 396] width 1512 height 793
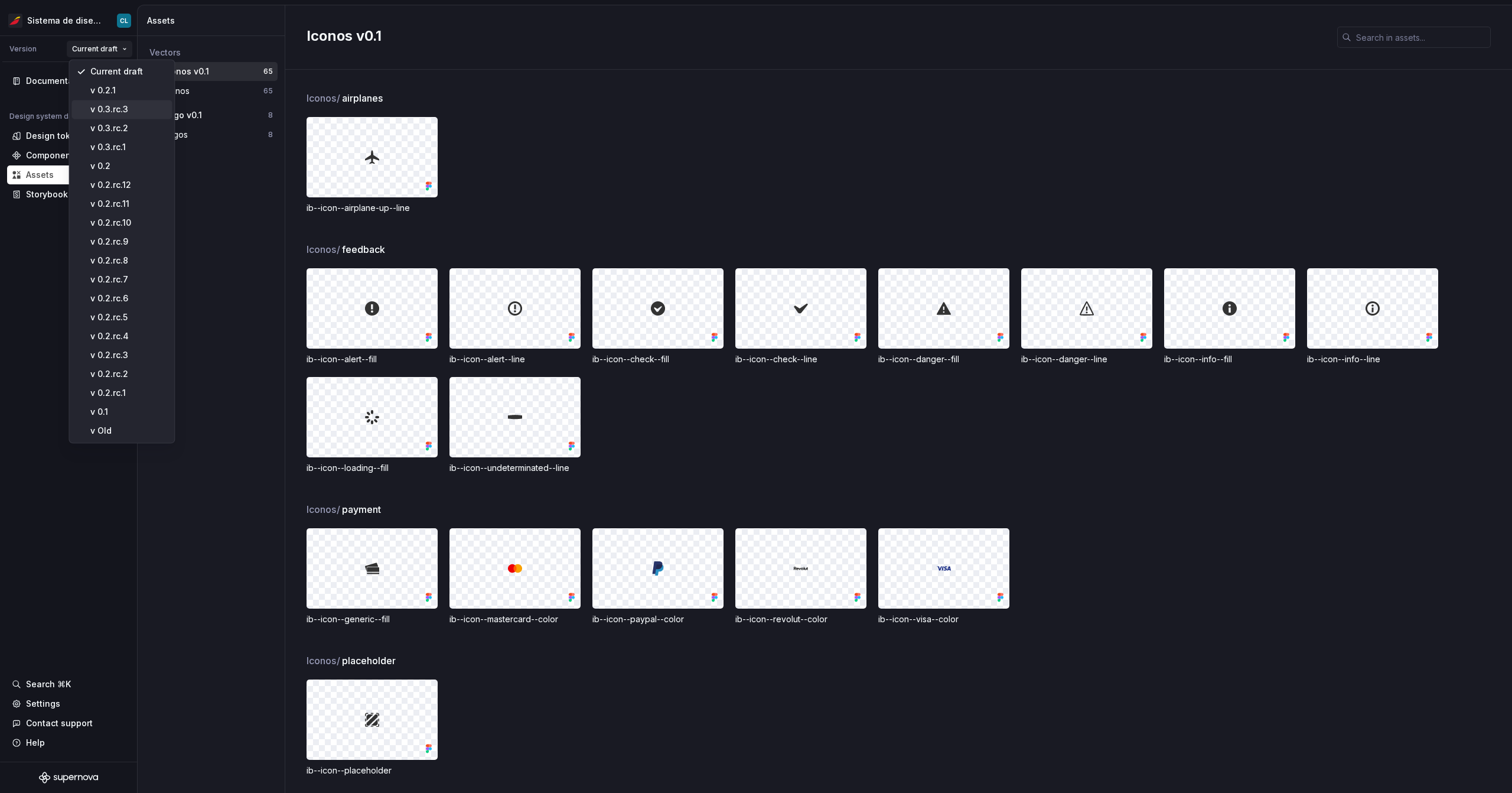
click at [136, 110] on div "v 0.3.rc.3" at bounding box center [128, 110] width 77 height 12
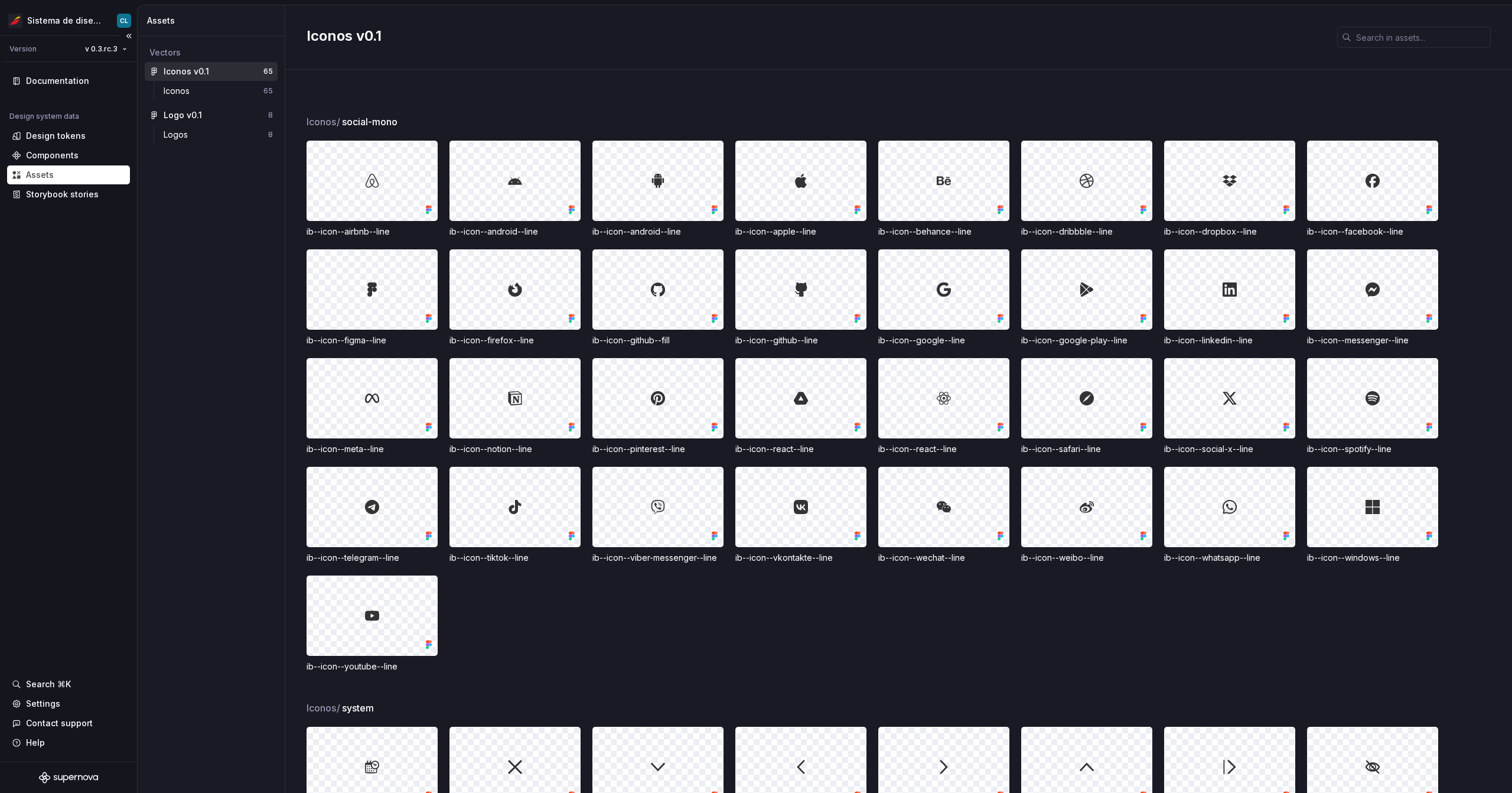
scroll to position [836, 0]
